Goal: Task Accomplishment & Management: Complete application form

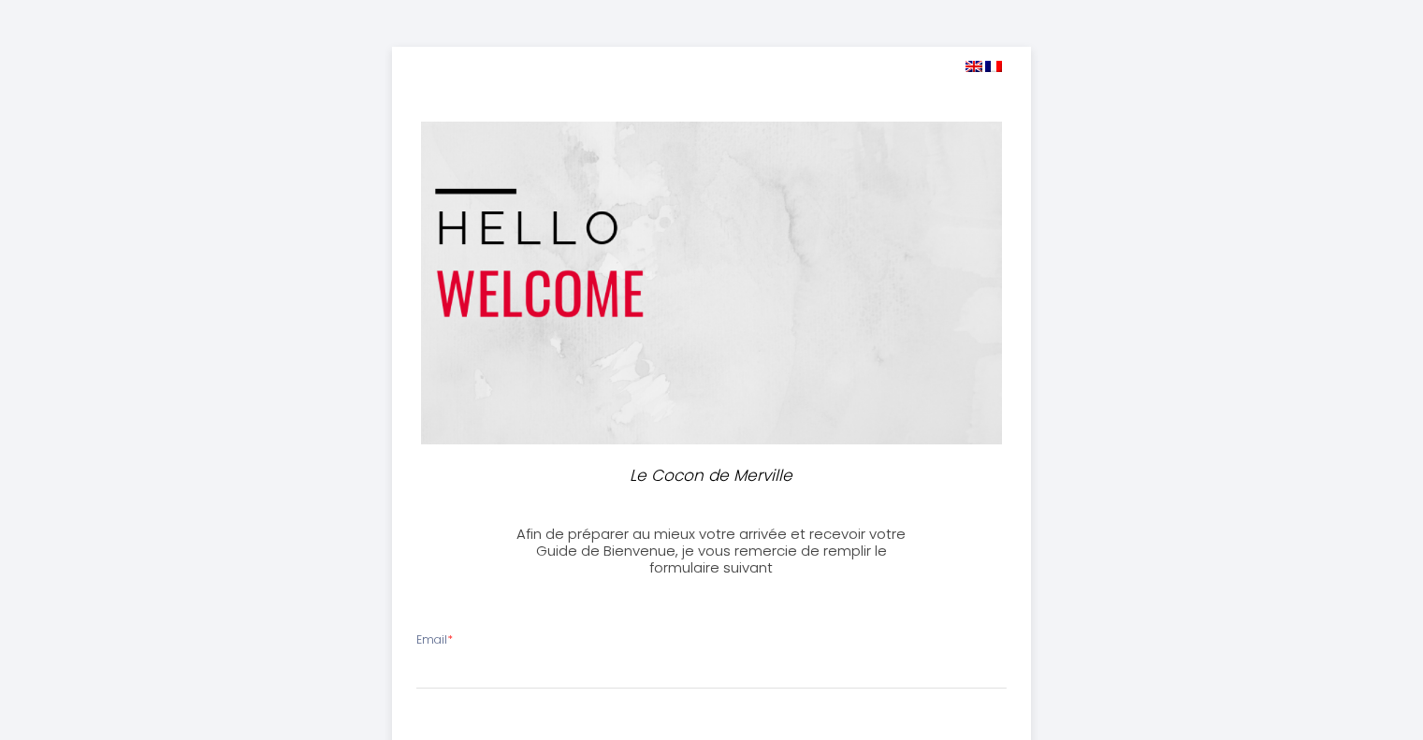
select select
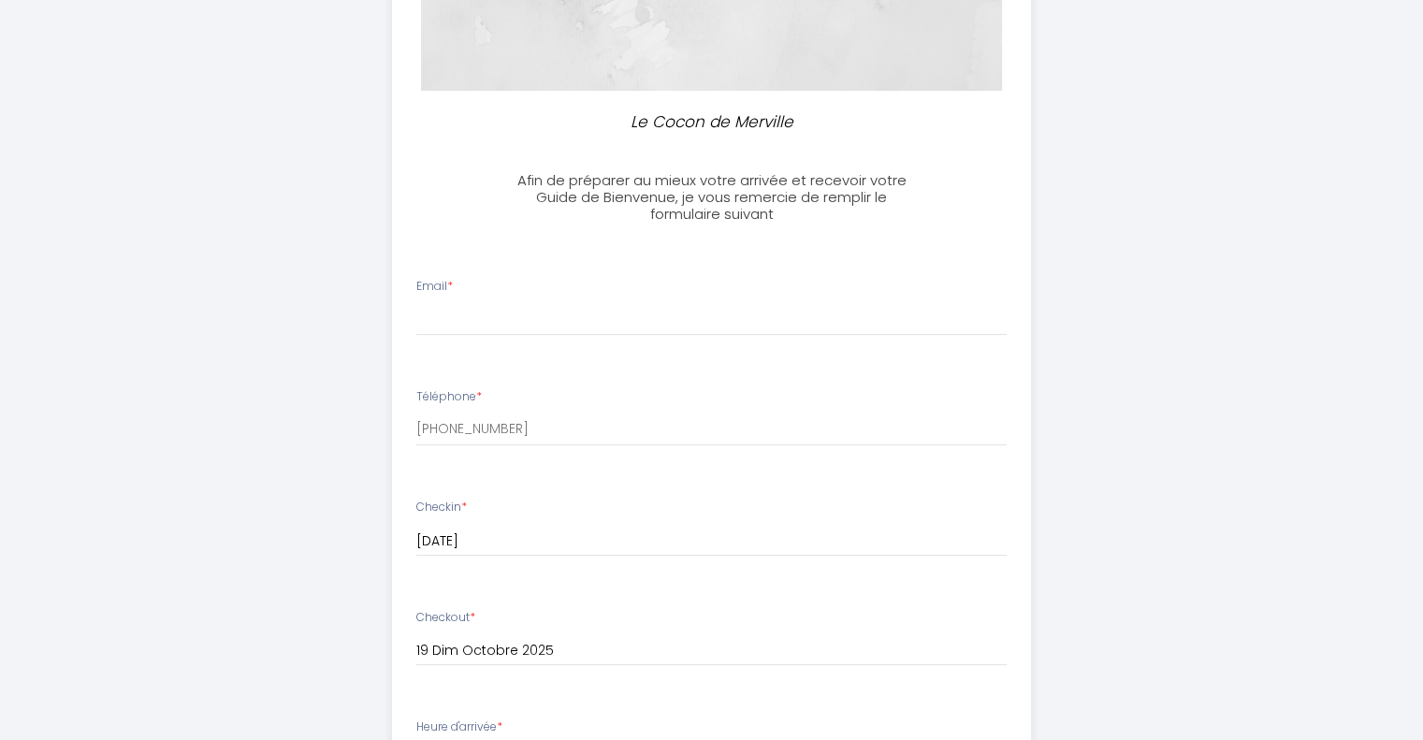
scroll to position [307, 0]
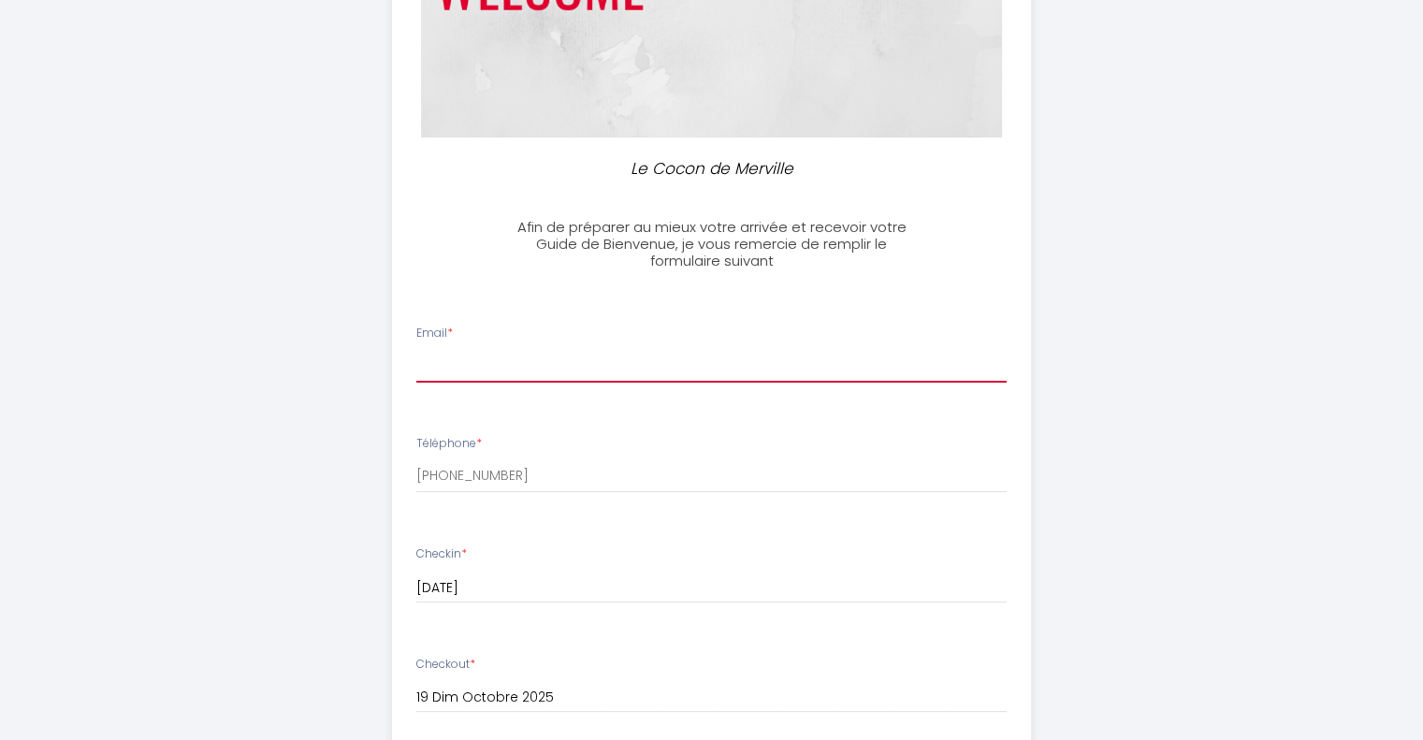
click at [651, 358] on input "Email *" at bounding box center [711, 366] width 590 height 34
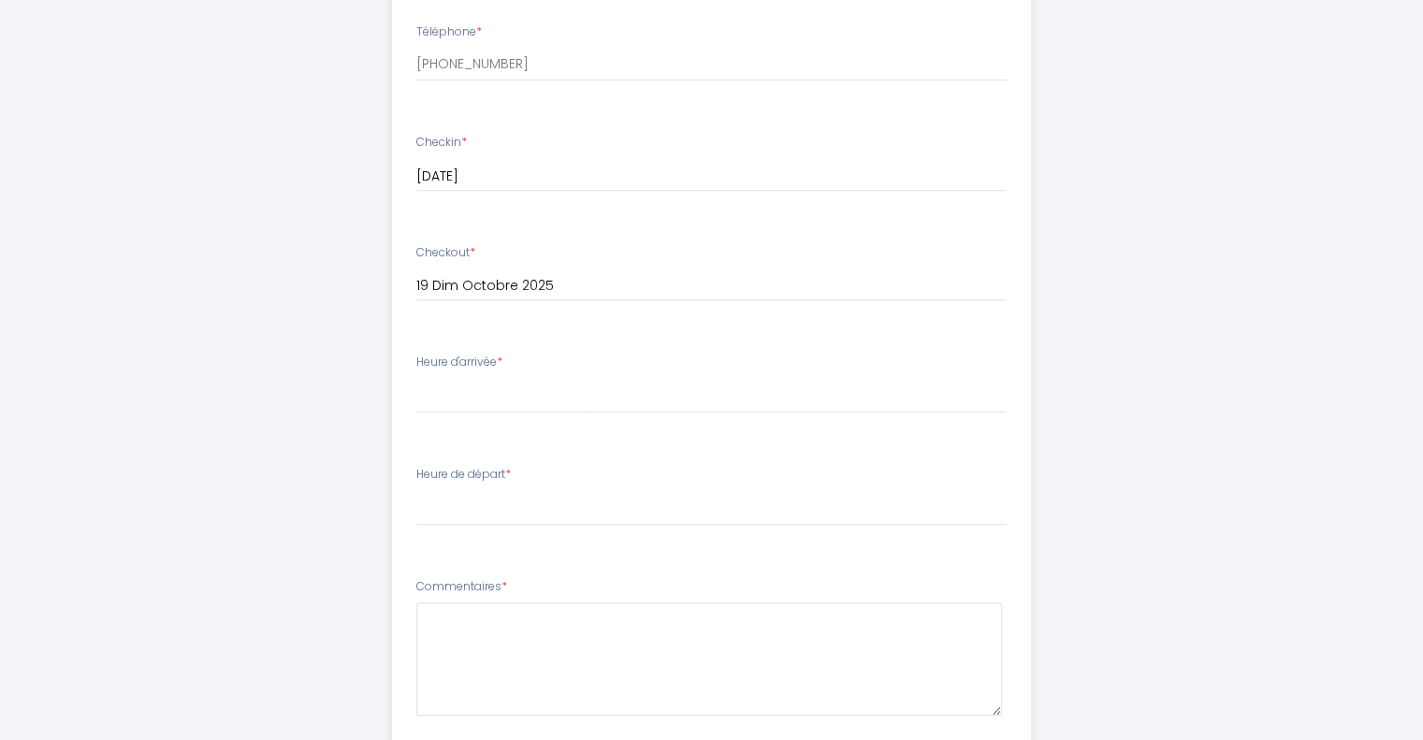
scroll to position [738, 0]
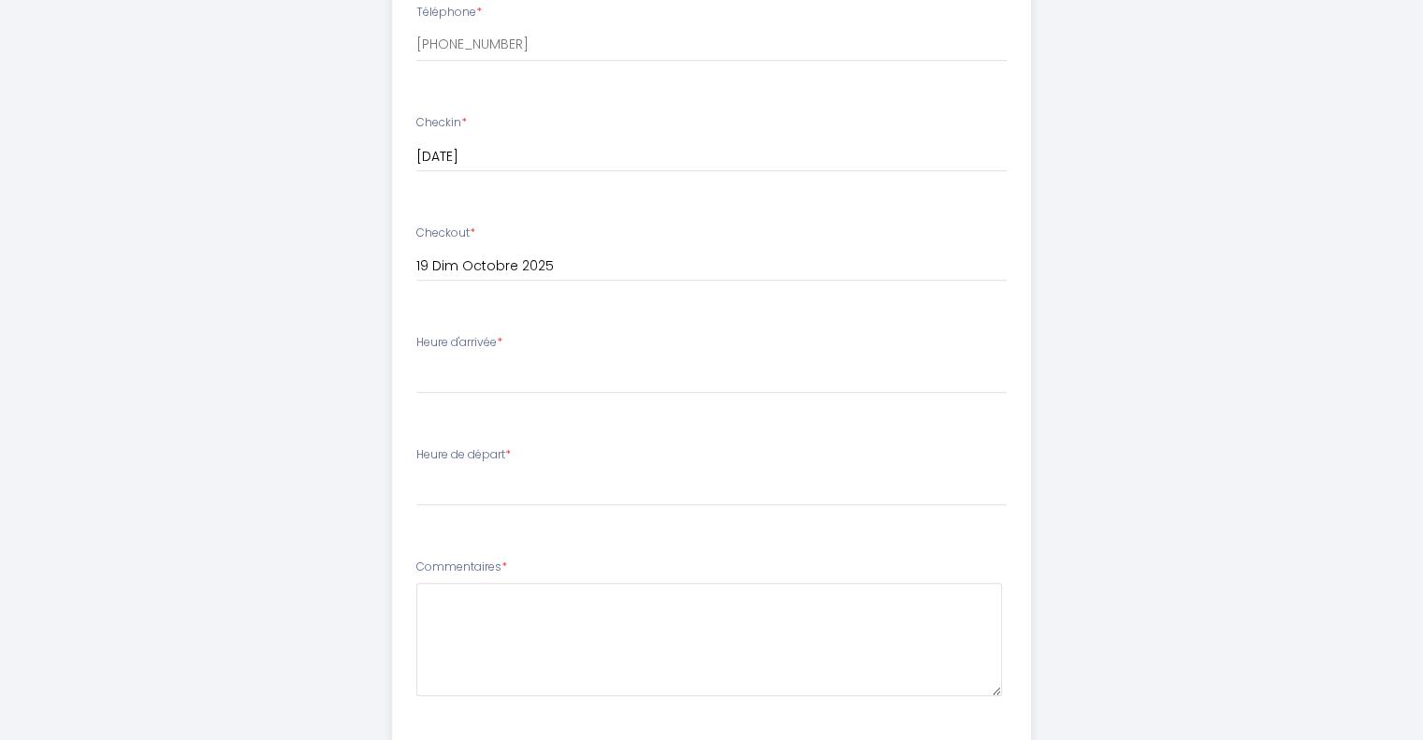
type input "[EMAIL_ADDRESS][DOMAIN_NAME]"
click at [640, 375] on select "16:00 16:30 17:00 17:30 18:00 18:30 19:00 19:30 20:00 20:30 21:00 21:30 22:00 2…" at bounding box center [711, 376] width 590 height 36
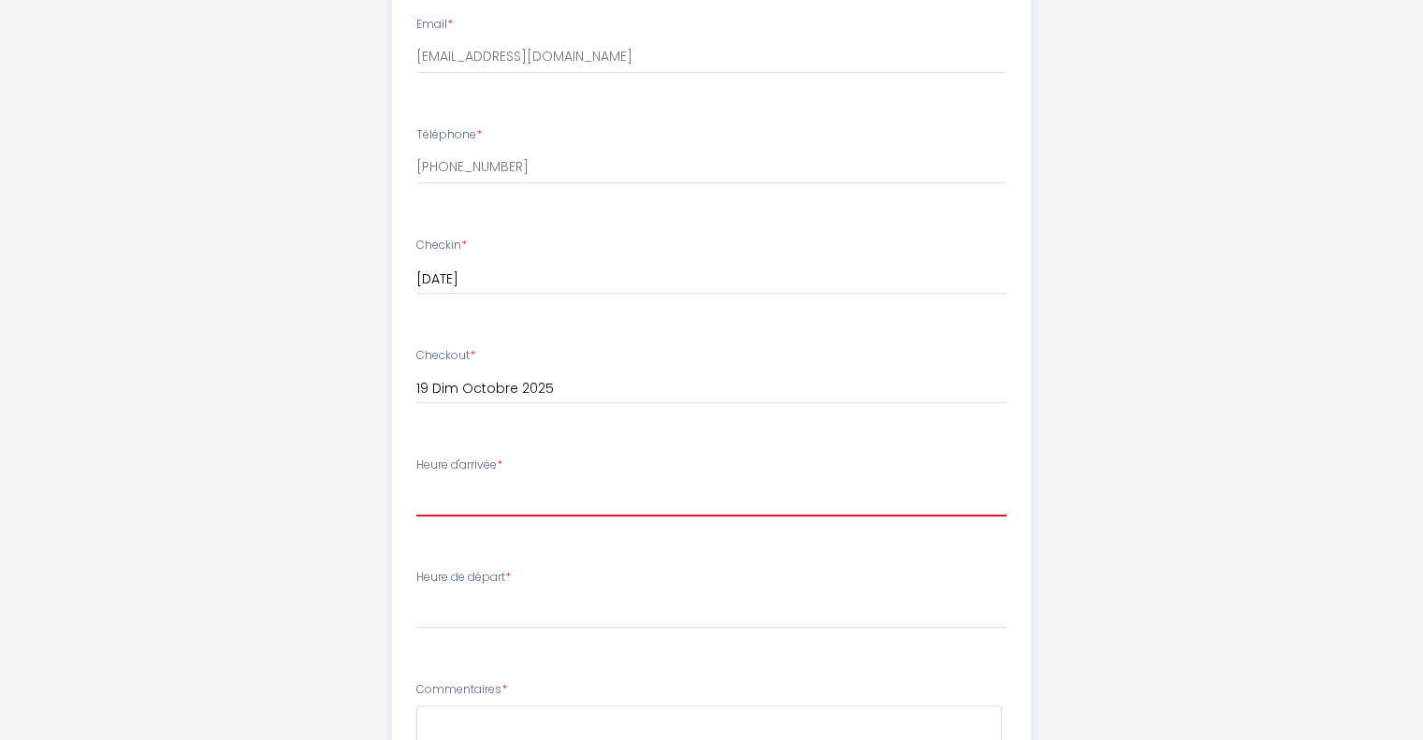
scroll to position [602, 0]
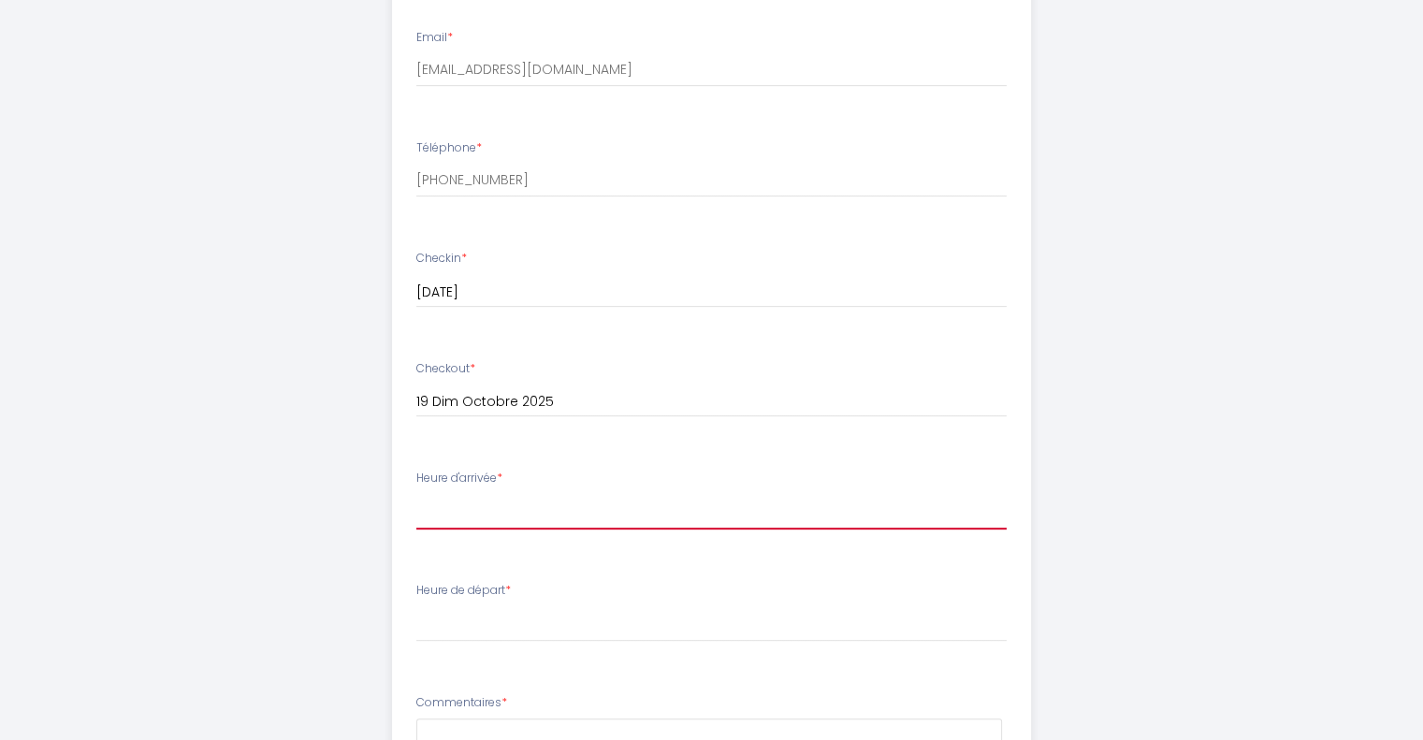
click at [810, 506] on select "16:00 16:30 17:00 17:30 18:00 18:30 19:00 19:30 20:00 20:30 21:00 21:30 22:00 2…" at bounding box center [711, 512] width 590 height 36
select select "16:00"
click at [416, 494] on select "16:00 16:30 17:00 17:30 18:00 18:30 19:00 19:30 20:00 20:30 21:00 21:30 22:00 2…" at bounding box center [711, 512] width 590 height 36
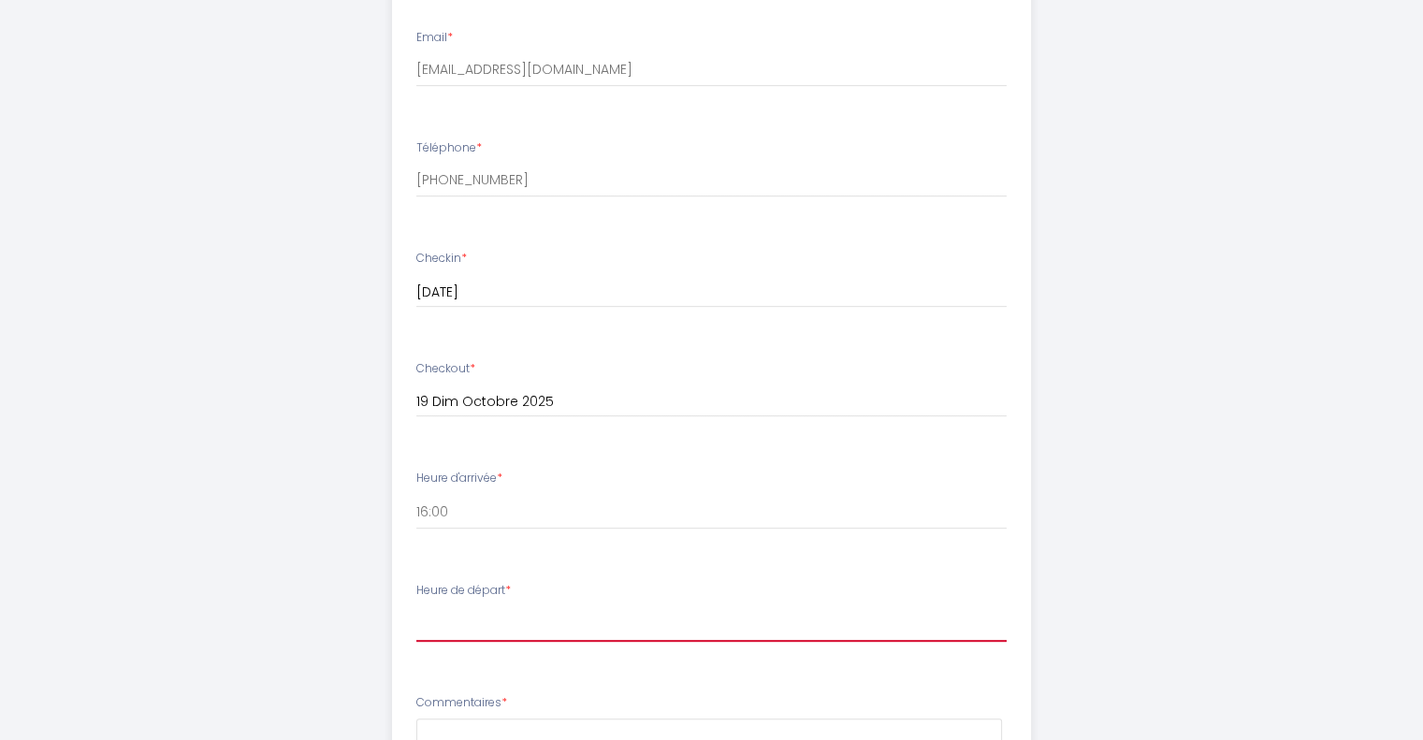
click at [838, 615] on select "00:00 00:30 01:00 01:30 02:00 02:30 03:00 03:30 04:00 04:30 05:00 05:30 06:00 0…" at bounding box center [711, 624] width 590 height 36
select select "10:00"
click at [416, 606] on select "00:00 00:30 01:00 01:30 02:00 02:30 03:00 03:30 04:00 04:30 05:00 05:30 06:00 0…" at bounding box center [711, 624] width 590 height 36
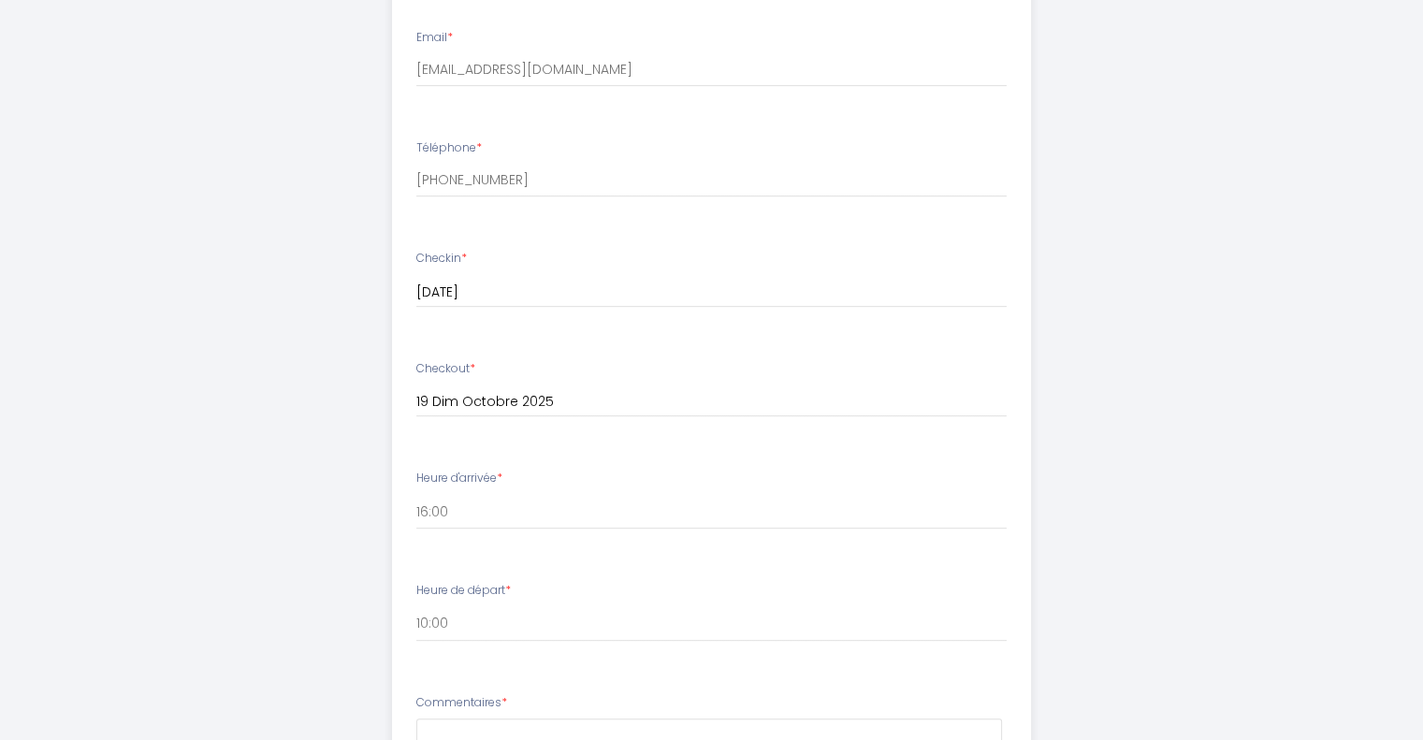
click at [1149, 579] on div "Le Cocon de Merville Afin de préparer au mieux votre arrivée et recevoir votre …" at bounding box center [712, 289] width 958 height 1783
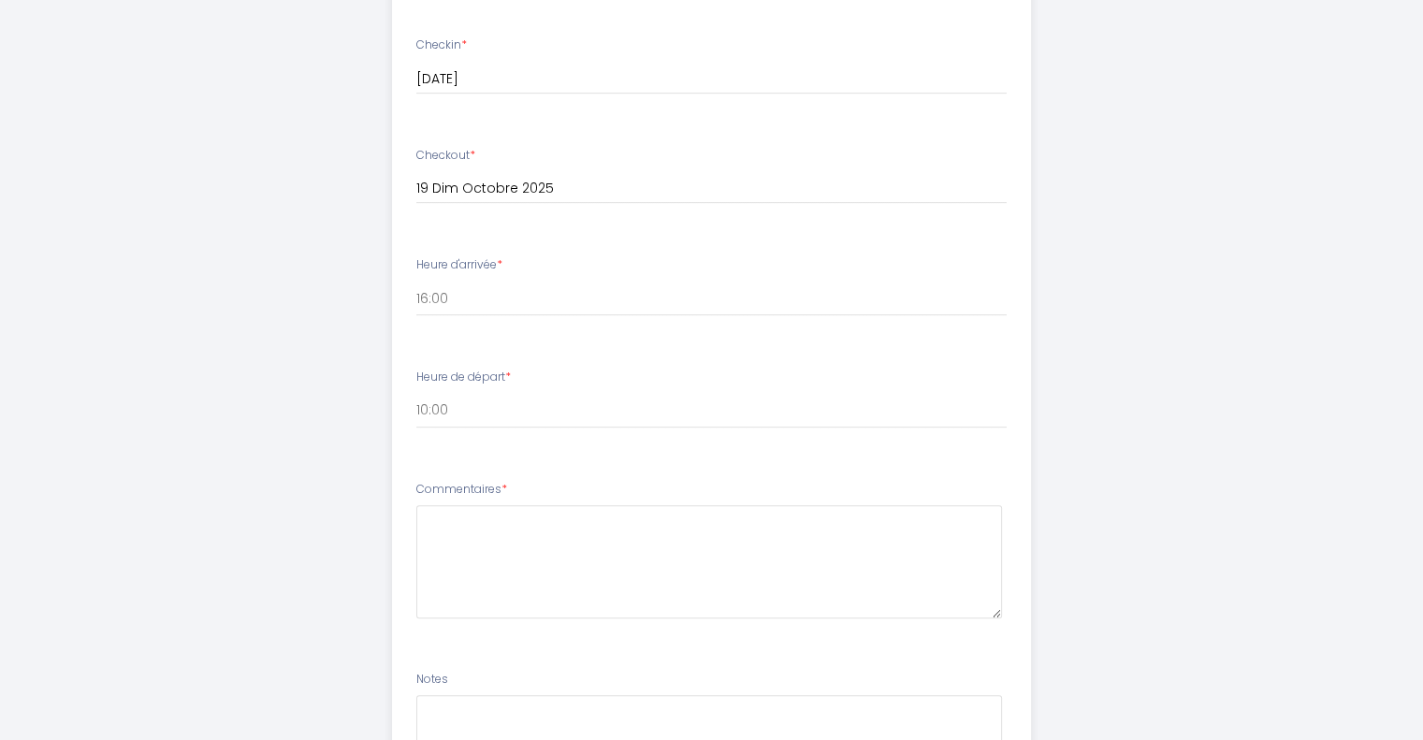
scroll to position [835, 0]
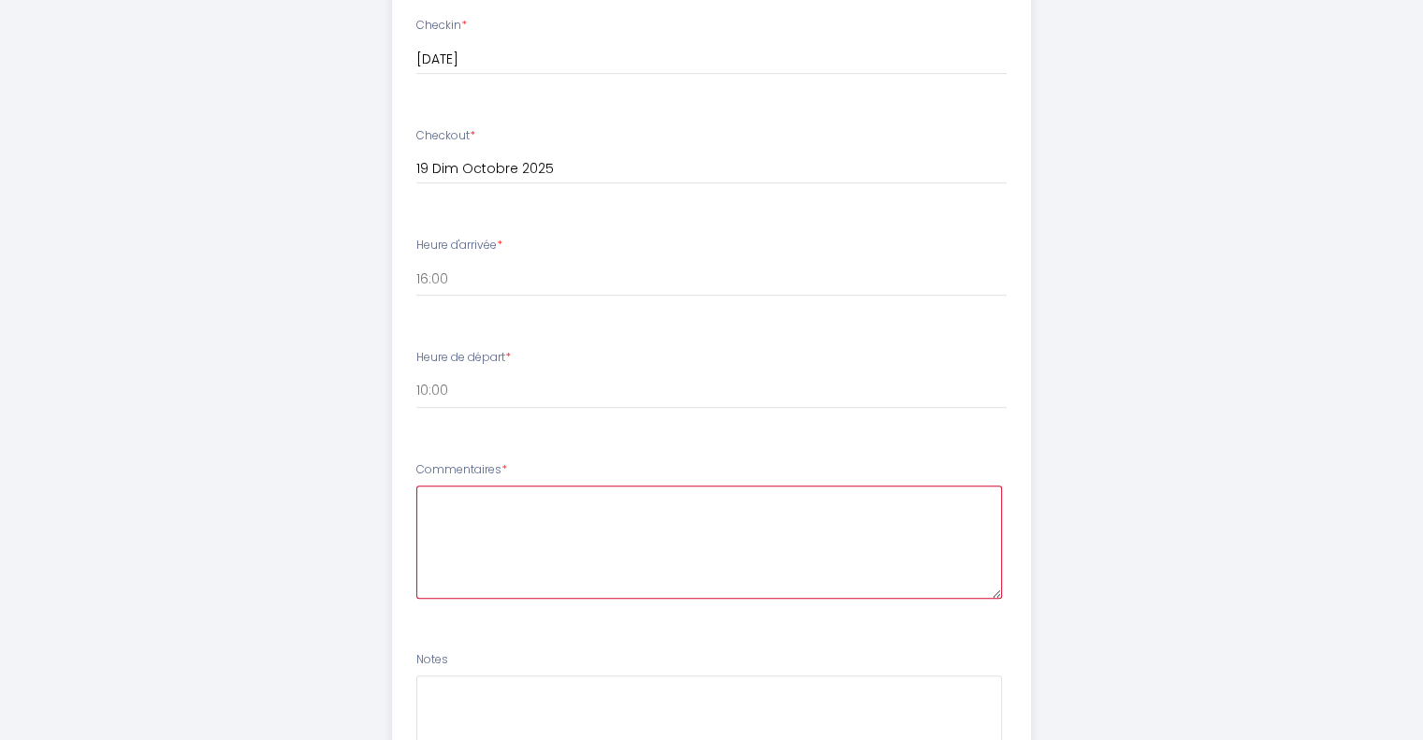
click at [802, 549] on textarea at bounding box center [709, 542] width 586 height 113
type textarea "N"
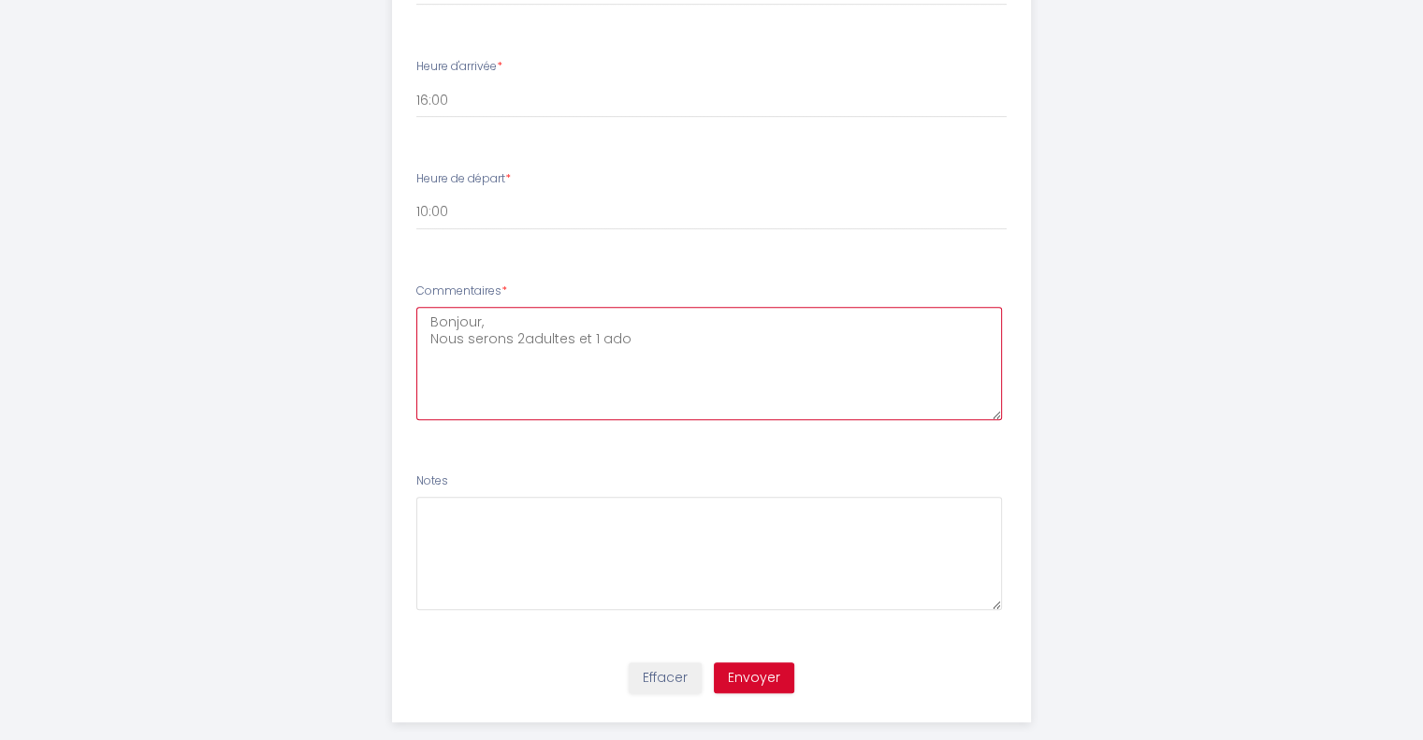
scroll to position [1041, 0]
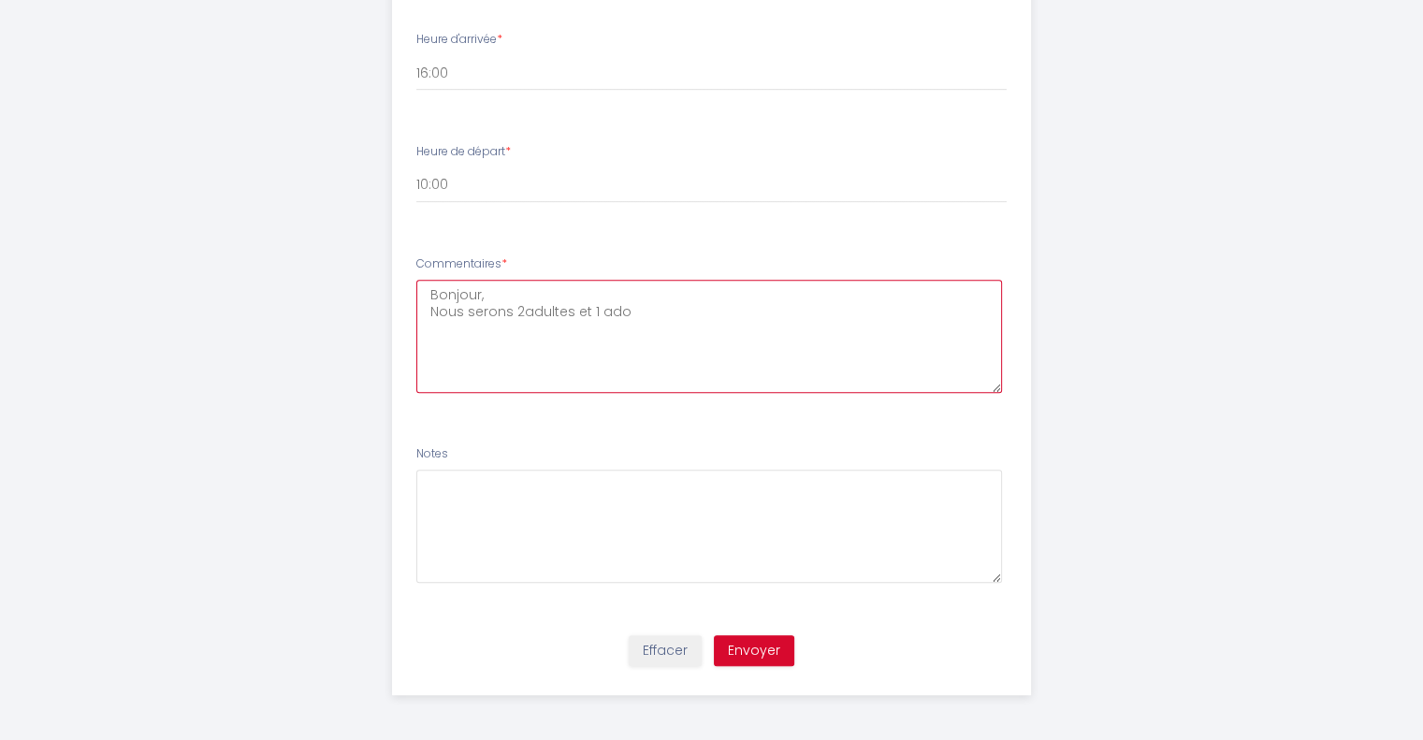
type textarea "Bonjour, Nous serons 2adultes et 1 ado"
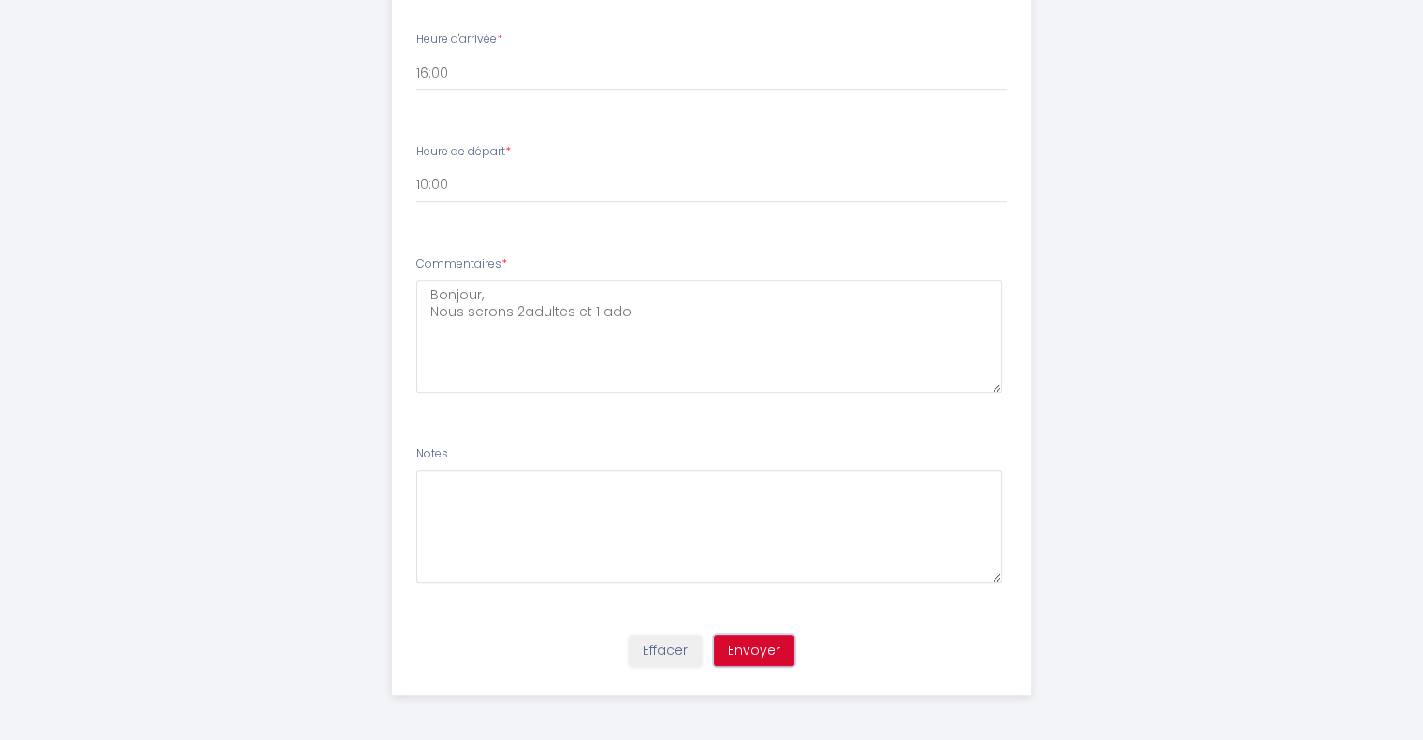
click at [758, 650] on button "Envoyer" at bounding box center [754, 651] width 80 height 32
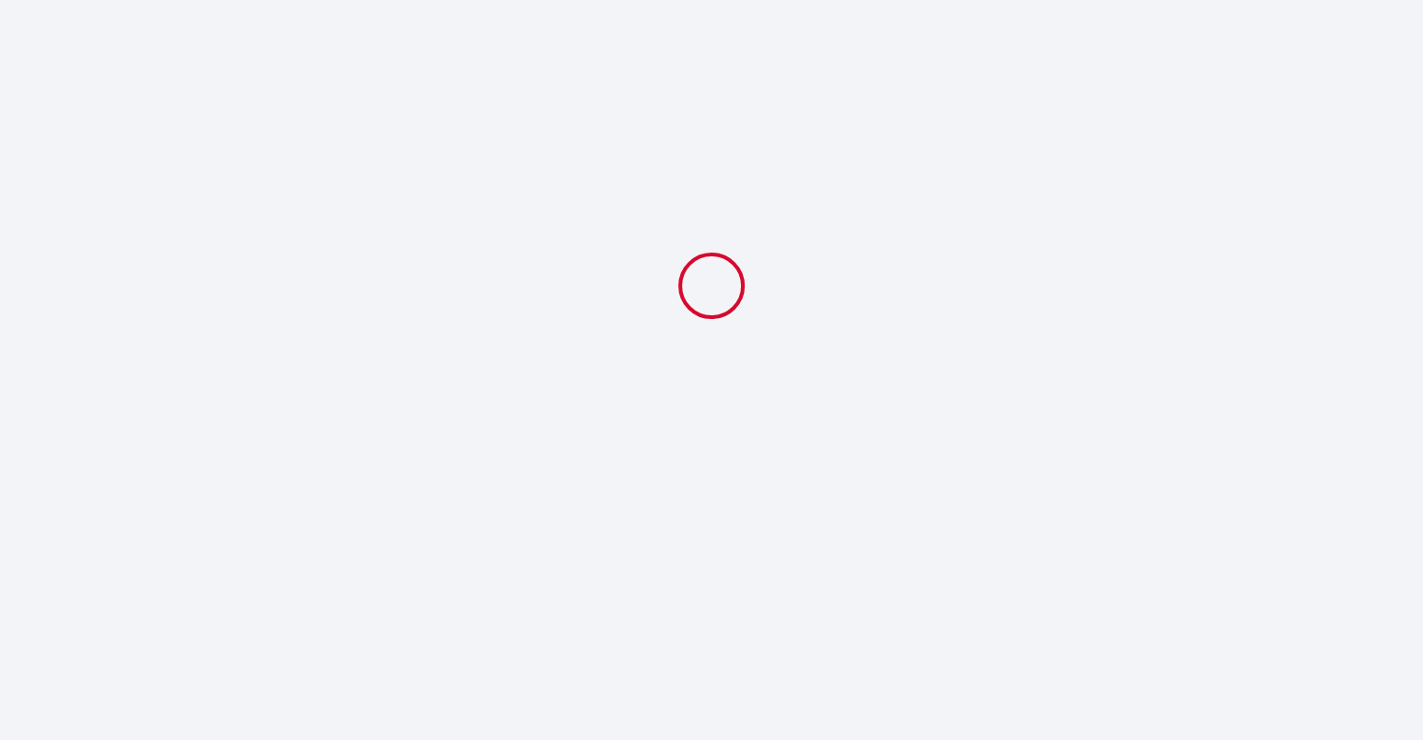
select select "10:00"
